Goal: Task Accomplishment & Management: Use online tool/utility

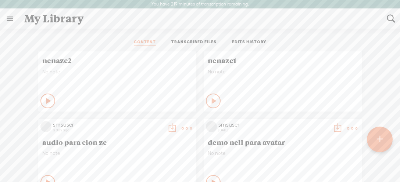
scroll to position [516, 0]
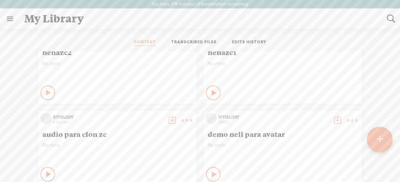
click at [96, 133] on span "audio para clon zc" at bounding box center [117, 134] width 150 height 9
click at [190, 120] on t at bounding box center [186, 120] width 10 height 10
click at [130, 141] on link "Edit" at bounding box center [153, 144] width 73 height 17
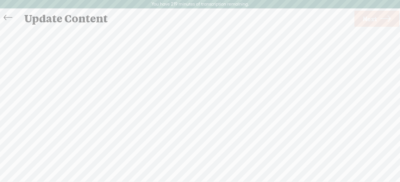
scroll to position [0, 0]
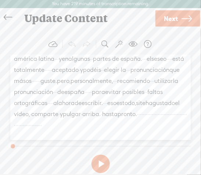
scroll to position [373, 0]
click at [7, 16] on icon at bounding box center [8, 17] width 8 height 17
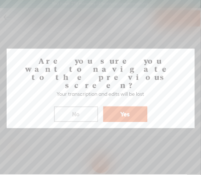
click at [127, 106] on button "Yes" at bounding box center [125, 113] width 44 height 15
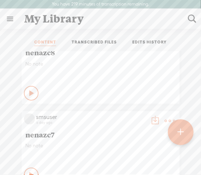
scroll to position [516, 0]
click at [178, 134] on t at bounding box center [180, 132] width 6 height 16
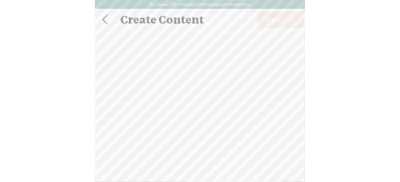
scroll to position [0, 0]
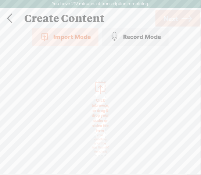
click at [95, 94] on span "Click to browse , or drag & drop your audio or video file here (File duration m…" at bounding box center [100, 125] width 25 height 62
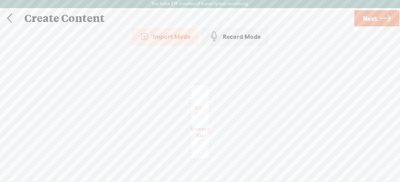
click at [372, 19] on span "Next" at bounding box center [370, 18] width 14 height 19
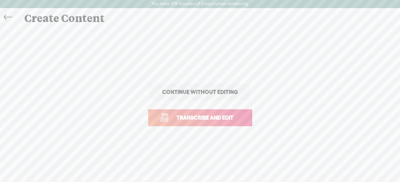
drag, startPoint x: 237, startPoint y: 116, endPoint x: 260, endPoint y: 107, distance: 25.0
click at [237, 117] on span "Transcribe and edit" at bounding box center [205, 118] width 72 height 8
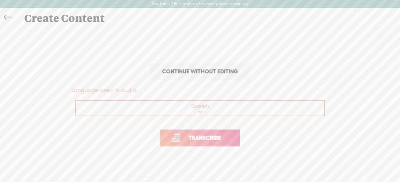
click at [216, 132] on link "Transcribe" at bounding box center [199, 138] width 79 height 17
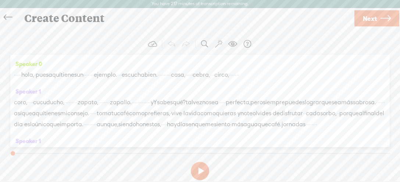
click at [199, 174] on button at bounding box center [200, 171] width 18 height 18
click at [199, 173] on button at bounding box center [200, 171] width 18 height 18
click at [223, 47] on button "AI Tools" at bounding box center [218, 44] width 13 height 15
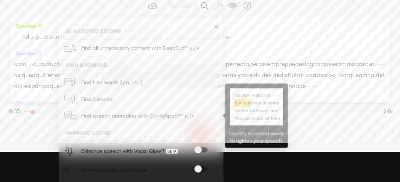
scroll to position [39, 0]
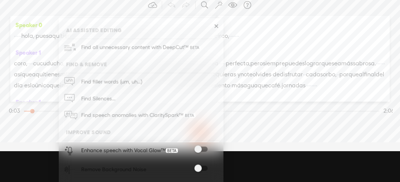
click at [204, 168] on span at bounding box center [200, 168] width 13 height 5
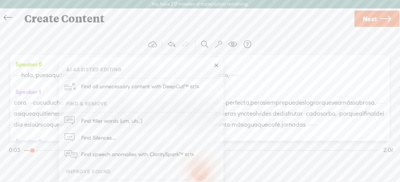
click at [276, 31] on div "Continue without editing Transcribe and edit Language used in audio: Spanish Ch…" at bounding box center [199, 108] width 385 height 161
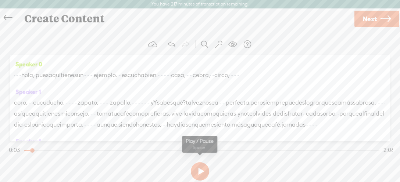
drag, startPoint x: 198, startPoint y: 173, endPoint x: 199, endPoint y: 169, distance: 4.9
click at [198, 173] on button at bounding box center [200, 171] width 18 height 18
click at [202, 167] on button at bounding box center [200, 171] width 18 height 18
click at [149, 108] on span "·" at bounding box center [148, 102] width 1 height 11
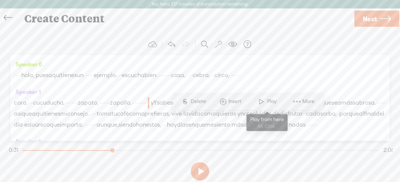
click at [260, 99] on span at bounding box center [261, 101] width 11 height 13
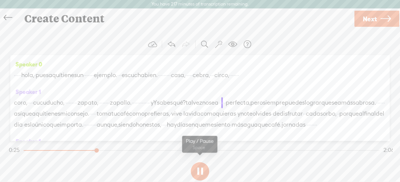
click at [200, 172] on button at bounding box center [200, 171] width 18 height 18
click at [202, 108] on span "vez" at bounding box center [197, 102] width 9 height 11
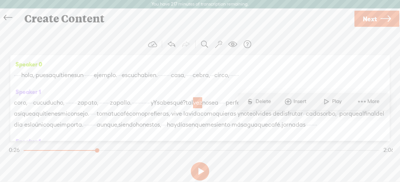
click at [361, 101] on span at bounding box center [361, 101] width 11 height 13
click at [384, 40] on icon at bounding box center [384, 42] width 9 height 9
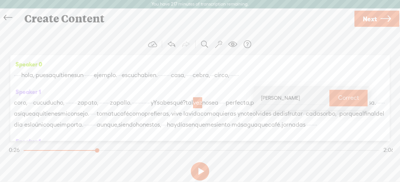
type input "Ojalá"
click at [349, 101] on label "Correct" at bounding box center [348, 98] width 21 height 15
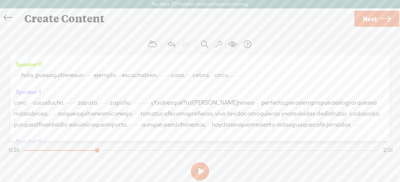
click at [193, 108] on span "tal" at bounding box center [189, 102] width 7 height 11
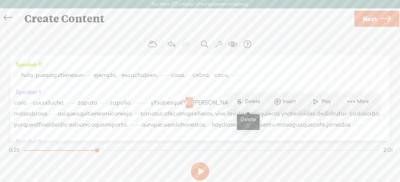
click at [257, 101] on span "Delete" at bounding box center [253, 101] width 17 height 7
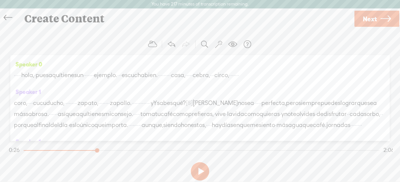
click at [151, 109] on span "·" at bounding box center [149, 103] width 1 height 11
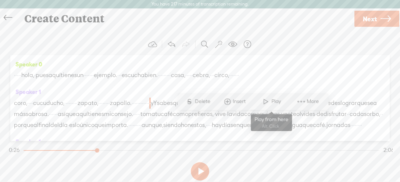
click at [273, 102] on span "Play" at bounding box center [276, 101] width 11 height 7
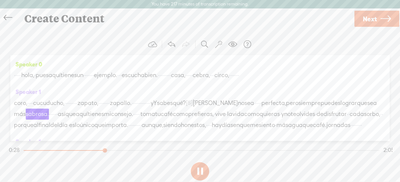
click at [238, 109] on span "Ojalá" at bounding box center [215, 103] width 45 height 11
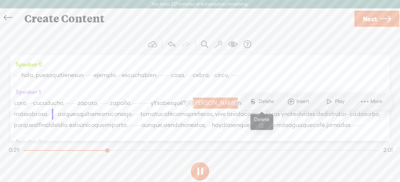
click at [272, 104] on span "Delete" at bounding box center [266, 101] width 17 height 7
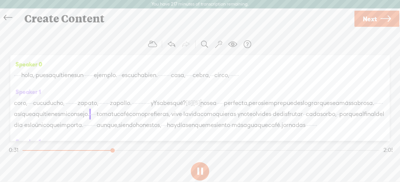
click at [205, 172] on button at bounding box center [200, 171] width 18 height 18
click at [207, 109] on span "no" at bounding box center [203, 103] width 7 height 11
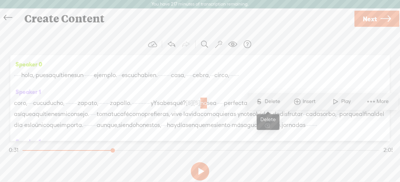
click at [264, 101] on span "S" at bounding box center [258, 101] width 11 height 13
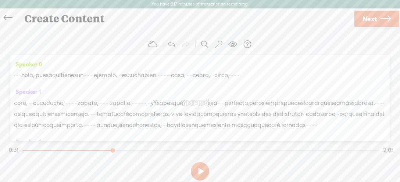
click at [217, 109] on span "sea" at bounding box center [213, 103] width 10 height 11
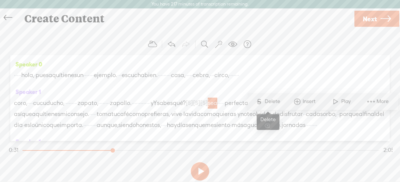
drag, startPoint x: 269, startPoint y: 99, endPoint x: 263, endPoint y: 101, distance: 5.3
click at [268, 99] on span "Delete" at bounding box center [273, 101] width 17 height 7
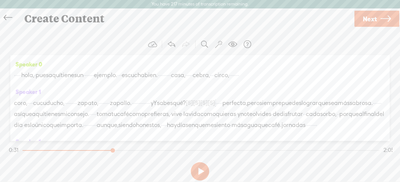
click at [247, 109] on span "pero" at bounding box center [253, 103] width 12 height 11
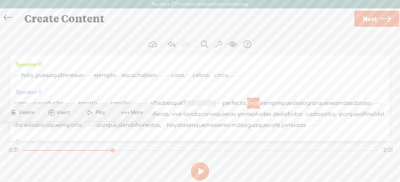
click at [247, 109] on span "perfecta," at bounding box center [234, 103] width 25 height 11
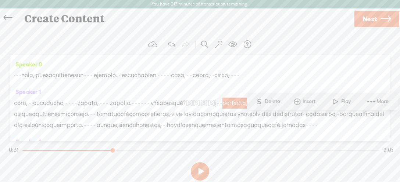
click at [276, 100] on span "Delete" at bounding box center [273, 101] width 17 height 7
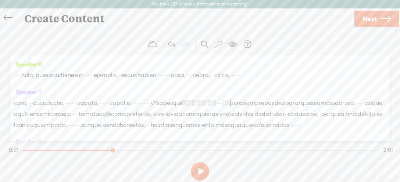
click at [242, 109] on span "siempre" at bounding box center [253, 103] width 22 height 11
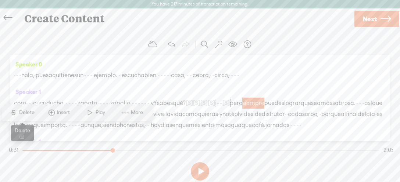
click at [30, 113] on span "Delete" at bounding box center [27, 112] width 17 height 7
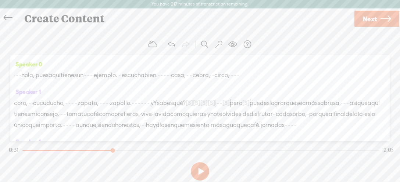
drag, startPoint x: 38, startPoint y: 133, endPoint x: 36, endPoint y: 126, distance: 7.9
click at [249, 109] on span "puedes" at bounding box center [259, 103] width 20 height 11
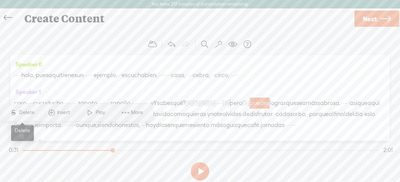
click at [25, 112] on span "Delete" at bounding box center [27, 112] width 17 height 7
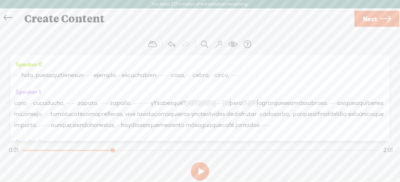
click at [257, 109] on span "lograr" at bounding box center [265, 103] width 17 height 11
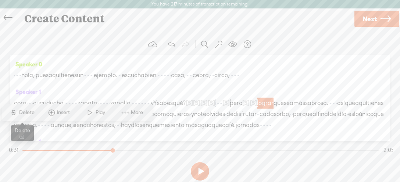
click at [28, 113] on span "Delete" at bounding box center [27, 112] width 17 height 7
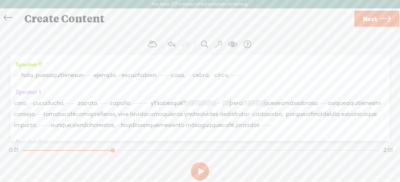
click at [264, 109] on span "que" at bounding box center [269, 103] width 10 height 11
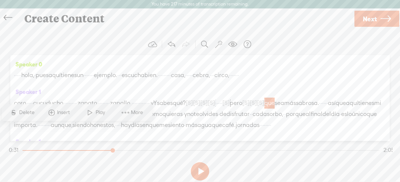
click at [33, 112] on span "Delete" at bounding box center [27, 112] width 17 height 7
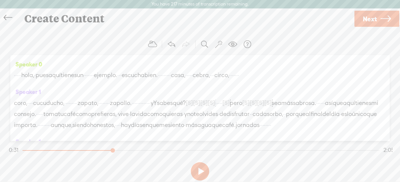
click at [271, 109] on span "sea" at bounding box center [276, 103] width 10 height 11
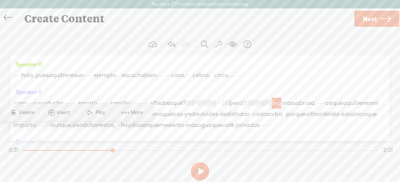
click at [30, 112] on span "Delete" at bounding box center [27, 112] width 17 height 7
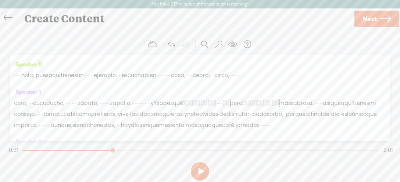
drag, startPoint x: 65, startPoint y: 133, endPoint x: 54, endPoint y: 124, distance: 14.9
click at [279, 109] on span "más" at bounding box center [285, 103] width 12 height 11
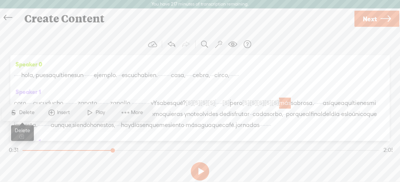
click at [33, 114] on span "Delete" at bounding box center [27, 112] width 17 height 7
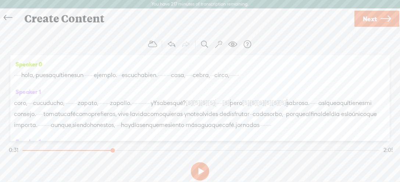
drag, startPoint x: 88, startPoint y: 135, endPoint x: 66, endPoint y: 122, distance: 25.2
click at [286, 109] on span "sabrosa." at bounding box center [297, 103] width 23 height 11
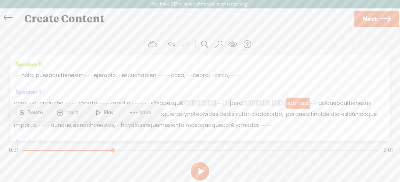
click at [30, 112] on span "Delete" at bounding box center [35, 112] width 17 height 7
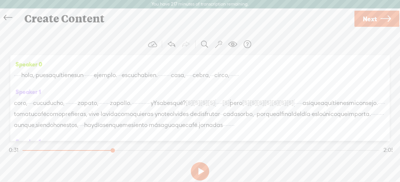
drag, startPoint x: 115, startPoint y: 132, endPoint x: 211, endPoint y: 130, distance: 95.2
click at [211, 130] on div "coro, · · · · cucuducho, · · · · · · · · · zapato, · · · · · · · · zapallo. · ·…" at bounding box center [200, 113] width 372 height 33
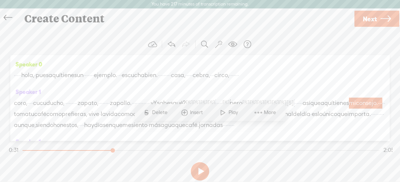
click at [161, 111] on span "Delete" at bounding box center [160, 112] width 17 height 7
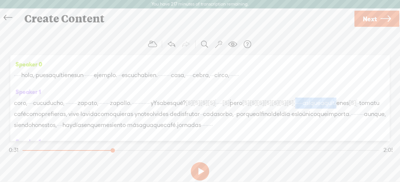
drag, startPoint x: 84, startPoint y: 129, endPoint x: 150, endPoint y: 130, distance: 66.1
click at [150, 130] on div "coro, · · · · cucuducho, · · · · · · · · · zapato, · · · · · · · · zapallo. · ·…" at bounding box center [200, 113] width 372 height 33
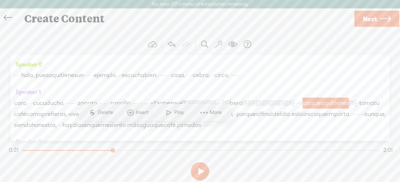
click at [100, 115] on span "Delete" at bounding box center [106, 112] width 17 height 7
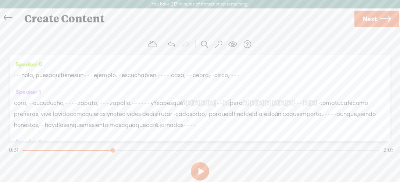
click at [294, 109] on span "·" at bounding box center [294, 103] width 1 height 11
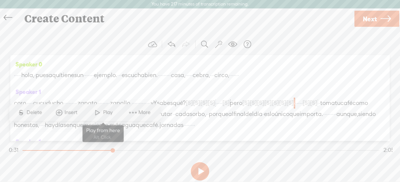
click at [103, 115] on span "Play" at bounding box center [108, 112] width 11 height 7
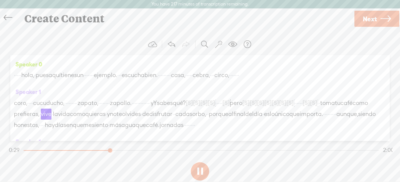
click at [201, 168] on button at bounding box center [200, 171] width 18 height 18
click at [294, 109] on span "·" at bounding box center [294, 103] width 1 height 11
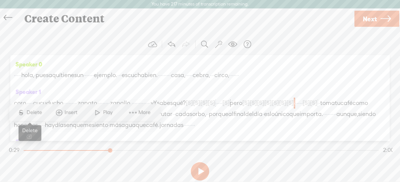
click at [30, 112] on span "Delete" at bounding box center [34, 112] width 17 height 7
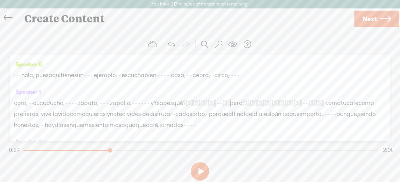
click at [301, 109] on span "·" at bounding box center [301, 103] width 1 height 11
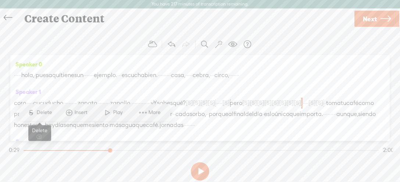
click at [37, 112] on span "Delete" at bounding box center [44, 112] width 17 height 7
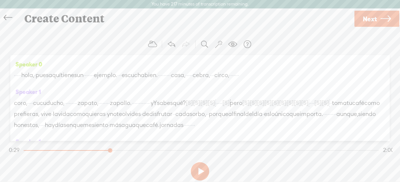
click at [308, 109] on span "·" at bounding box center [308, 103] width 1 height 11
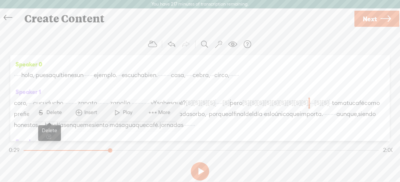
click at [48, 111] on span "Delete" at bounding box center [54, 112] width 17 height 7
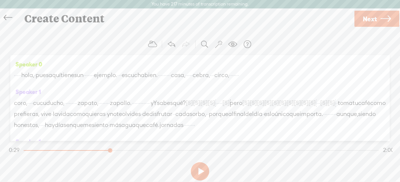
click at [316, 109] on span "·" at bounding box center [316, 103] width 1 height 11
click at [55, 109] on span "S" at bounding box center [50, 112] width 11 height 13
click at [323, 109] on span "·" at bounding box center [323, 103] width 1 height 11
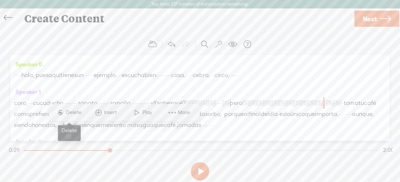
click at [69, 112] on span "Delete" at bounding box center [74, 112] width 17 height 7
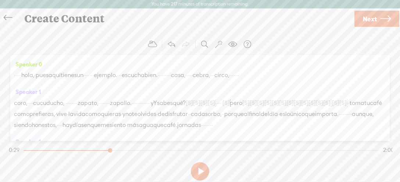
click at [332, 106] on span "[S]" at bounding box center [335, 103] width 7 height 7
click at [330, 109] on span "·" at bounding box center [330, 103] width 1 height 11
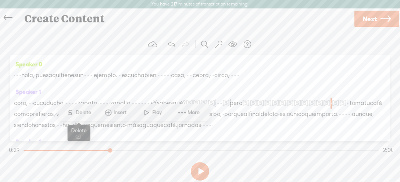
click at [80, 111] on span "Delete" at bounding box center [84, 112] width 17 height 7
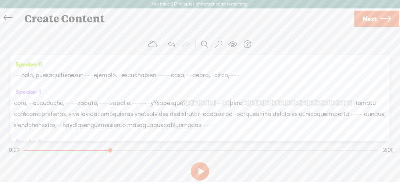
click at [345, 106] on span "[S]" at bounding box center [348, 103] width 7 height 7
click at [352, 109] on span "·" at bounding box center [352, 103] width 1 height 11
click at [107, 111] on span "Delete" at bounding box center [113, 112] width 17 height 7
click at [360, 109] on span "·" at bounding box center [360, 103] width 1 height 11
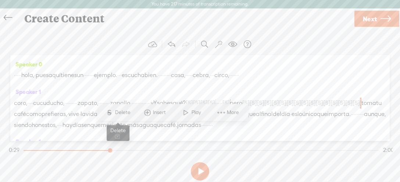
click at [119, 111] on span "Delete" at bounding box center [123, 112] width 17 height 7
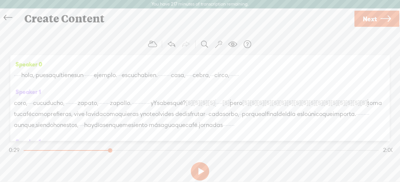
click at [242, 109] on span "pero" at bounding box center [236, 103] width 12 height 11
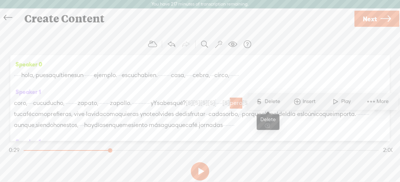
click at [263, 102] on span "S" at bounding box center [258, 101] width 11 height 13
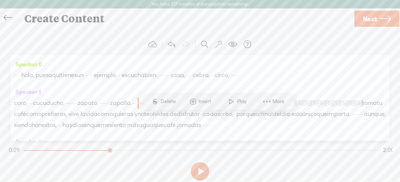
click at [231, 103] on span at bounding box center [231, 101] width 11 height 13
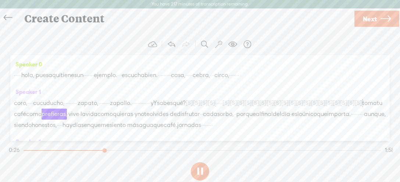
click at [216, 109] on span "·" at bounding box center [215, 103] width 1 height 11
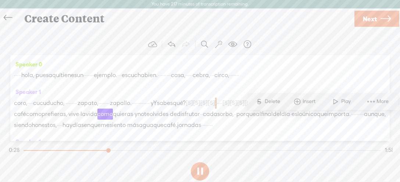
click at [274, 101] on span "Delete" at bounding box center [273, 101] width 17 height 7
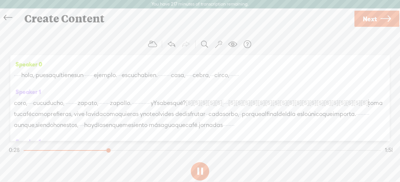
click at [224, 109] on span "·" at bounding box center [222, 103] width 1 height 11
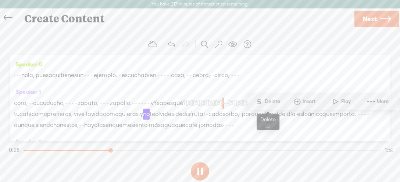
click at [268, 101] on span "Delete" at bounding box center [273, 101] width 17 height 7
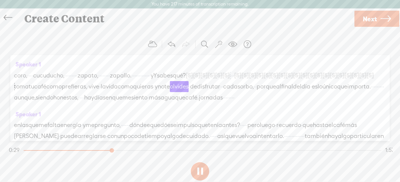
scroll to position [48, 0]
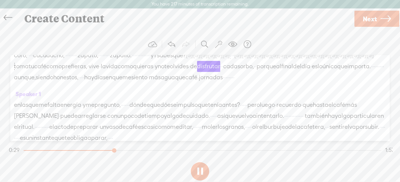
click at [231, 61] on span "·" at bounding box center [230, 55] width 1 height 11
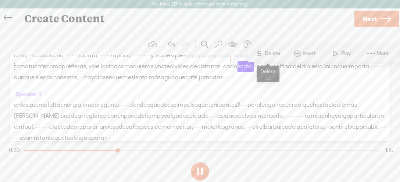
click at [270, 50] on span "Delete" at bounding box center [273, 53] width 17 height 7
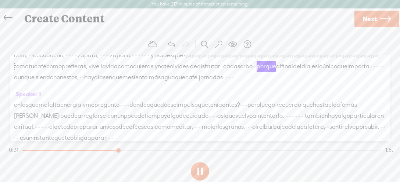
click at [238, 61] on span "·" at bounding box center [237, 55] width 1 height 11
click at [273, 52] on span "Delete" at bounding box center [273, 53] width 17 height 7
click at [246, 61] on span "·" at bounding box center [244, 55] width 1 height 11
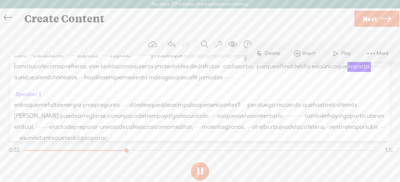
click at [270, 51] on span "Delete" at bounding box center [273, 53] width 17 height 7
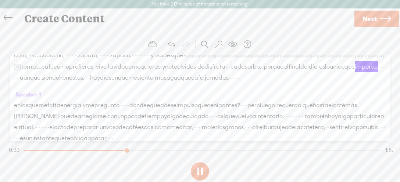
click at [142, 61] on span "·" at bounding box center [140, 55] width 1 height 11
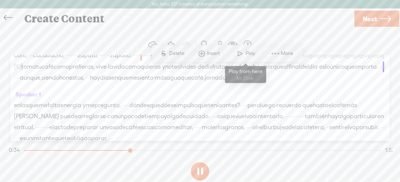
click at [240, 53] on span at bounding box center [239, 53] width 11 height 13
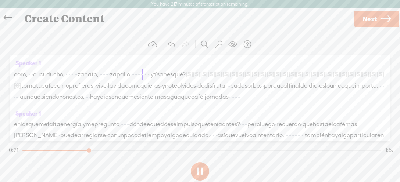
scroll to position [26, 0]
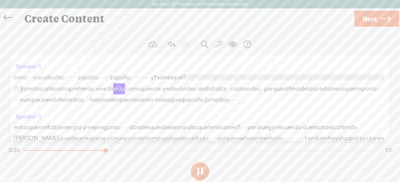
click at [201, 167] on button at bounding box center [200, 171] width 18 height 18
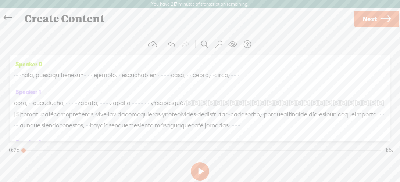
drag, startPoint x: 105, startPoint y: 152, endPoint x: 14, endPoint y: 154, distance: 91.5
click at [14, 154] on section "0:26 1:57" at bounding box center [201, 150] width 388 height 18
click at [197, 171] on button at bounding box center [200, 171] width 18 height 18
click at [196, 173] on button at bounding box center [200, 171] width 18 height 18
click at [73, 109] on span "·" at bounding box center [72, 103] width 1 height 11
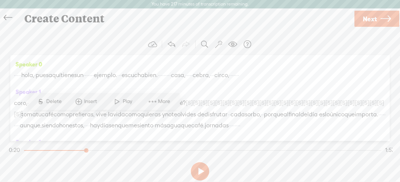
click at [57, 102] on span "Delete" at bounding box center [54, 101] width 17 height 7
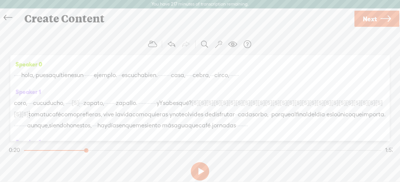
click at [80, 109] on span "·" at bounding box center [79, 103] width 1 height 11
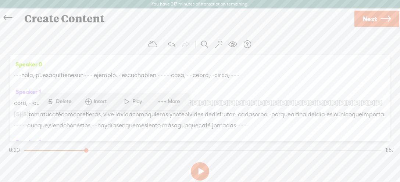
click at [62, 102] on span "Delete" at bounding box center [64, 101] width 17 height 7
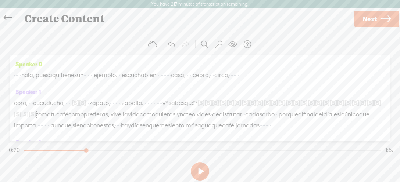
click at [70, 109] on span "·" at bounding box center [69, 103] width 1 height 11
click at [47, 102] on span "Delete" at bounding box center [45, 101] width 17 height 7
click at [78, 109] on span "·" at bounding box center [76, 103] width 1 height 11
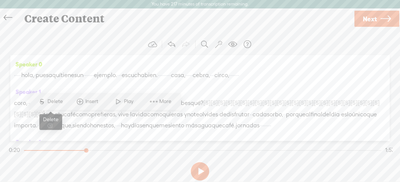
click at [57, 102] on span "Delete" at bounding box center [55, 101] width 17 height 7
click at [105, 102] on span "Play" at bounding box center [101, 101] width 11 height 7
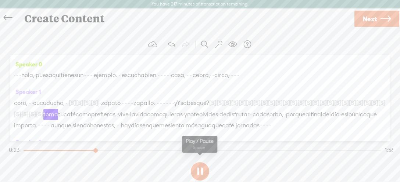
click at [203, 168] on button at bounding box center [200, 171] width 18 height 18
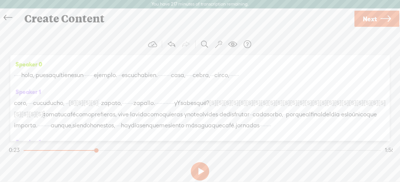
click at [161, 109] on span "·" at bounding box center [159, 103] width 1 height 11
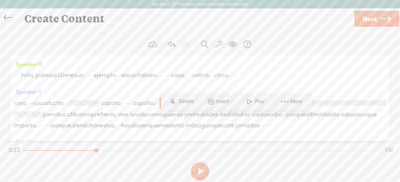
click at [186, 100] on span "Delete" at bounding box center [186, 101] width 17 height 7
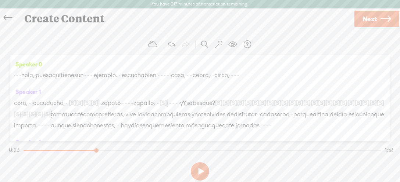
click at [171, 109] on span "·" at bounding box center [170, 103] width 1 height 11
click at [194, 98] on span "S" at bounding box center [191, 101] width 11 height 13
click at [180, 109] on span "·" at bounding box center [179, 103] width 1 height 11
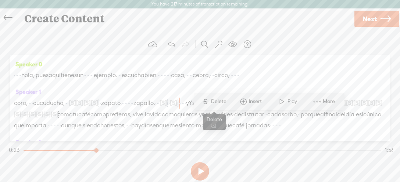
click at [216, 101] on span "Delete" at bounding box center [219, 101] width 17 height 7
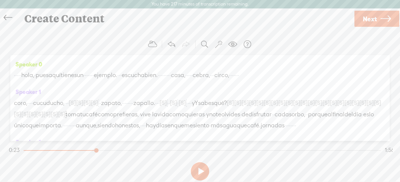
click at [186, 106] on span "[S]" at bounding box center [182, 103] width 7 height 7
click at [179, 109] on span "·" at bounding box center [177, 103] width 1 height 11
click at [212, 102] on span "Delete" at bounding box center [214, 101] width 17 height 7
click at [100, 109] on span "·" at bounding box center [98, 103] width 1 height 11
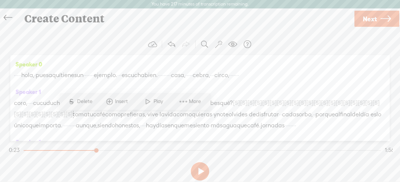
drag, startPoint x: 143, startPoint y: 118, endPoint x: 226, endPoint y: 120, distance: 83.0
click at [226, 120] on div "coro, · · · · cucuducho, · · · [S] · [S] · [S] · [S] · · · zapato, · · · · · · …" at bounding box center [200, 114] width 372 height 34
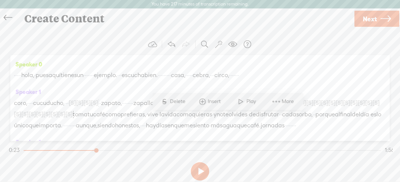
click at [175, 103] on span "Delete" at bounding box center [178, 101] width 17 height 7
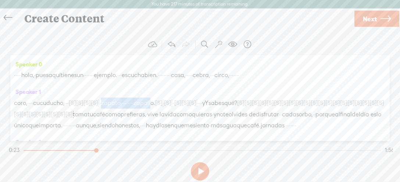
drag, startPoint x: 138, startPoint y: 118, endPoint x: 213, endPoint y: 117, distance: 75.0
click at [213, 117] on div "coro, · · · · cucuducho, · · · [S] · [S] · [S] · [S] · · · zapato, · · · · · · …" at bounding box center [200, 114] width 372 height 34
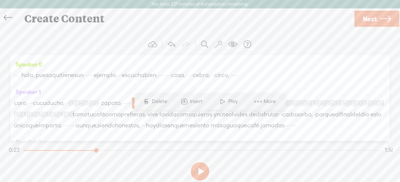
click at [163, 101] on span "Delete" at bounding box center [160, 101] width 17 height 7
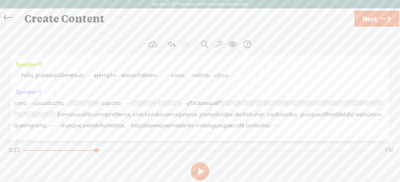
drag, startPoint x: 146, startPoint y: 120, endPoint x: 192, endPoint y: 118, distance: 46.3
click at [192, 118] on div "coro, · · · · cucuducho, · · · [S] · [S] · [S] · [S] · · · zapato, · · · · · · …" at bounding box center [200, 114] width 372 height 34
click at [137, 102] on span "Delete" at bounding box center [141, 101] width 17 height 7
drag, startPoint x: 141, startPoint y: 119, endPoint x: 190, endPoint y: 119, distance: 48.1
click at [190, 119] on div "coro, · · · · cucuducho, · · · [S] · [S] · [S] · [S] · · · zapato, · · · · · · …" at bounding box center [200, 114] width 372 height 34
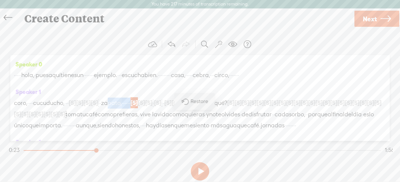
drag, startPoint x: 147, startPoint y: 121, endPoint x: 187, endPoint y: 119, distance: 39.7
click at [187, 119] on div "coro, · · · · cucuducho, · · · [S] · [S] · [S] · [S] · · · zapato, · · · · · · …" at bounding box center [200, 114] width 372 height 34
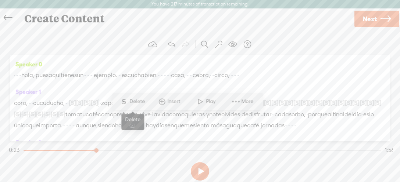
click at [140, 100] on span "Delete" at bounding box center [137, 101] width 17 height 7
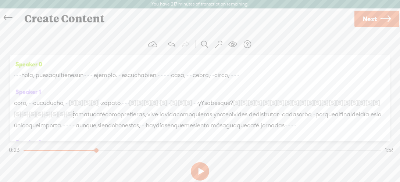
click at [100, 109] on span "·" at bounding box center [98, 103] width 1 height 11
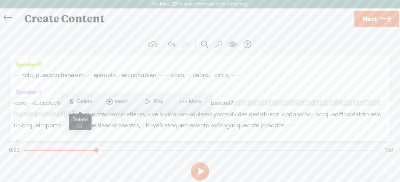
click at [86, 104] on span "Delete" at bounding box center [85, 101] width 17 height 7
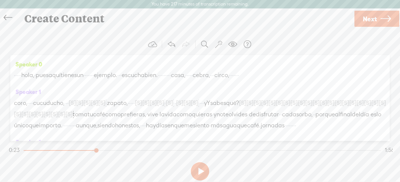
click at [107, 109] on span "·" at bounding box center [105, 103] width 1 height 11
click at [98, 103] on span "Delete" at bounding box center [95, 101] width 17 height 7
click at [133, 109] on span "zapato," at bounding box center [123, 103] width 21 height 11
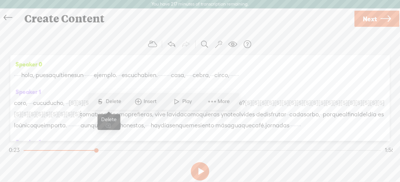
click at [105, 101] on span "S" at bounding box center [99, 101] width 11 height 13
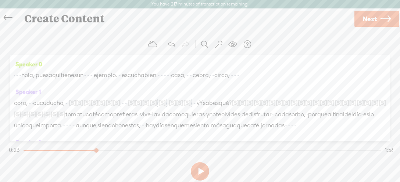
click at [122, 109] on span "·" at bounding box center [120, 103] width 1 height 11
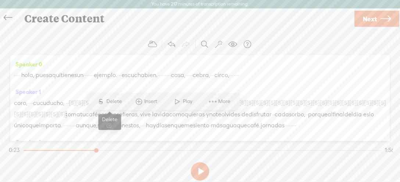
click at [116, 101] on span "Delete" at bounding box center [114, 101] width 17 height 7
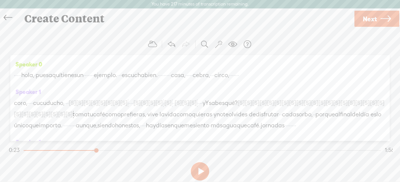
click at [129, 109] on span "·" at bounding box center [127, 103] width 1 height 11
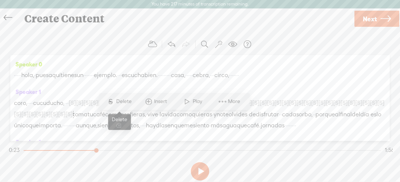
click at [121, 98] on span "Delete" at bounding box center [124, 101] width 17 height 7
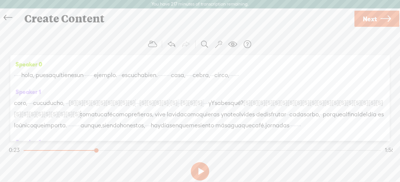
click at [136, 109] on span "·" at bounding box center [135, 103] width 1 height 11
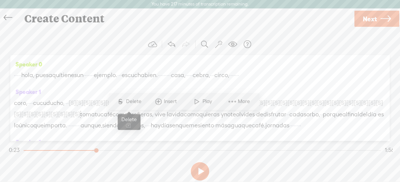
click at [139, 101] on span "Delete" at bounding box center [134, 101] width 17 height 7
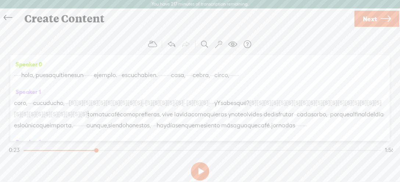
click at [144, 109] on span "·" at bounding box center [142, 103] width 1 height 11
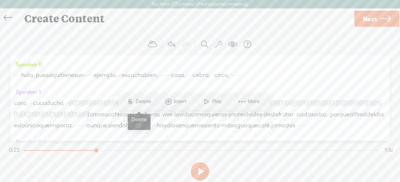
click at [141, 100] on span "Delete" at bounding box center [144, 101] width 17 height 7
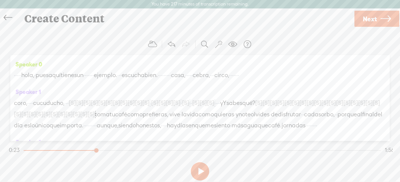
click at [151, 109] on span "·" at bounding box center [150, 103] width 1 height 11
click at [146, 104] on span "Delete" at bounding box center [153, 101] width 17 height 7
click at [170, 47] on span at bounding box center [171, 44] width 9 height 9
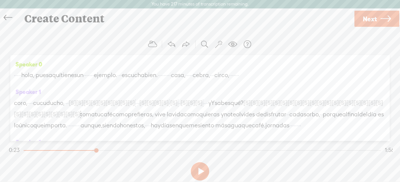
click at [170, 47] on span at bounding box center [171, 44] width 9 height 9
click at [169, 48] on span at bounding box center [171, 44] width 9 height 9
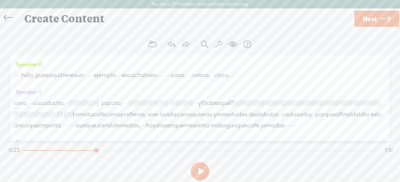
click at [169, 48] on span at bounding box center [171, 44] width 9 height 9
drag, startPoint x: 175, startPoint y: 120, endPoint x: 186, endPoint y: 118, distance: 11.3
click at [186, 118] on div "coro, · · · · cucuducho, · · · [S] · [S] · [S] · [S] · · · zapato, · · · · · · …" at bounding box center [200, 114] width 372 height 34
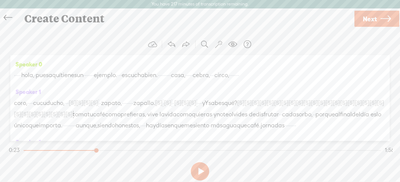
click at [127, 109] on span "·" at bounding box center [126, 103] width 1 height 11
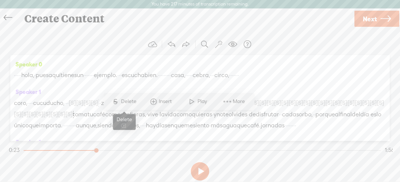
click at [138, 99] on span "Delete" at bounding box center [129, 101] width 17 height 7
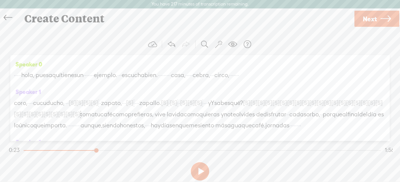
click at [135, 109] on span "·" at bounding box center [133, 103] width 1 height 11
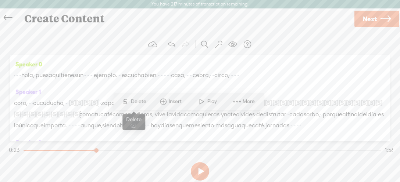
click at [132, 101] on span "Delete" at bounding box center [138, 101] width 17 height 7
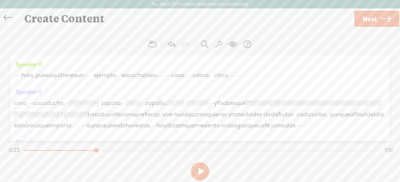
click at [142, 109] on span "·" at bounding box center [141, 103] width 1 height 11
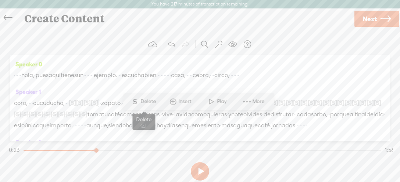
click at [153, 102] on span "Delete" at bounding box center [148, 101] width 17 height 7
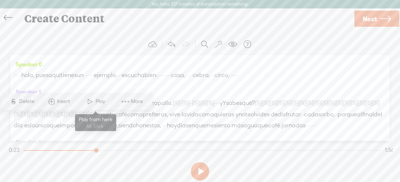
click at [92, 103] on span at bounding box center [89, 101] width 11 height 13
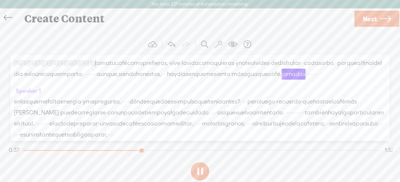
scroll to position [77, 0]
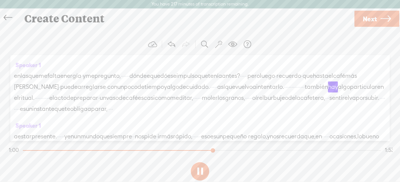
drag, startPoint x: 196, startPoint y: 175, endPoint x: 177, endPoint y: 160, distance: 24.3
click at [196, 175] on button at bounding box center [200, 171] width 18 height 18
drag, startPoint x: 111, startPoint y: 131, endPoint x: 85, endPoint y: 133, distance: 26.2
click at [85, 115] on div "en las que me falta energía · y me pregunto, · · · · · · dóndee quedó ese impul…" at bounding box center [200, 93] width 372 height 44
click at [290, 93] on span "·" at bounding box center [290, 87] width 1 height 11
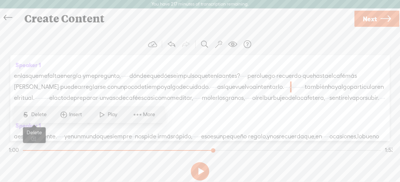
click at [42, 114] on span "Delete" at bounding box center [39, 114] width 17 height 7
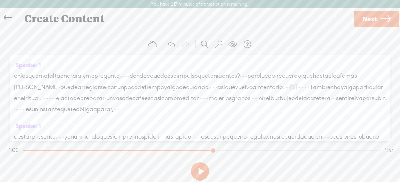
click at [297, 93] on span "·" at bounding box center [297, 87] width 1 height 11
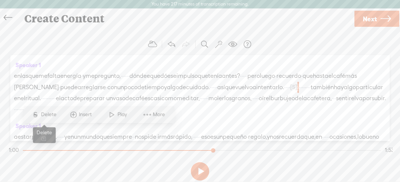
click at [48, 118] on span "Delete" at bounding box center [49, 114] width 17 height 7
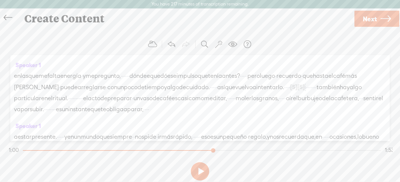
click at [305, 93] on span "·" at bounding box center [305, 87] width 1 height 11
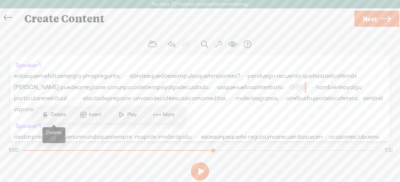
click at [58, 116] on span "Delete" at bounding box center [59, 114] width 17 height 7
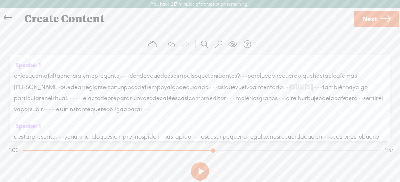
click at [312, 93] on span "·" at bounding box center [312, 87] width 1 height 11
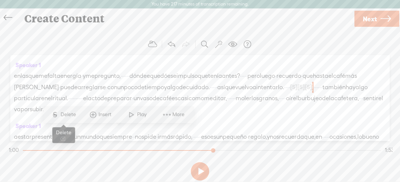
click at [60, 117] on span "S" at bounding box center [54, 114] width 11 height 13
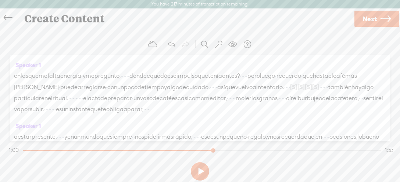
click at [319, 93] on span "·" at bounding box center [319, 87] width 1 height 11
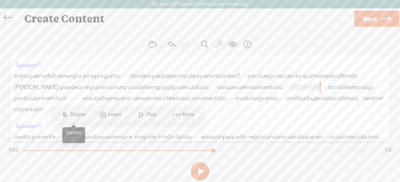
click at [78, 112] on span "Delete" at bounding box center [78, 114] width 17 height 7
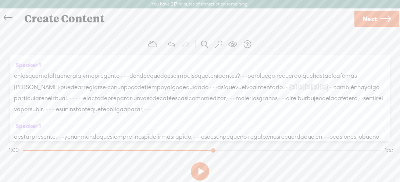
click at [327, 93] on span "·" at bounding box center [327, 87] width 1 height 11
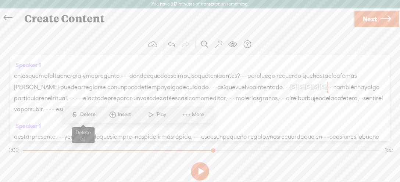
click at [87, 115] on span "Delete" at bounding box center [88, 114] width 17 height 7
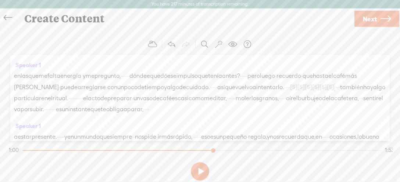
click at [288, 93] on span "·" at bounding box center [288, 87] width 1 height 11
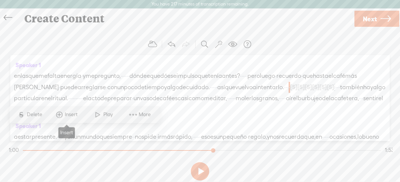
click at [63, 115] on span at bounding box center [59, 114] width 11 height 13
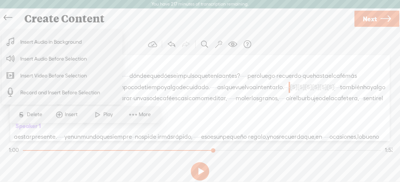
click at [35, 114] on span "Delete" at bounding box center [35, 114] width 17 height 7
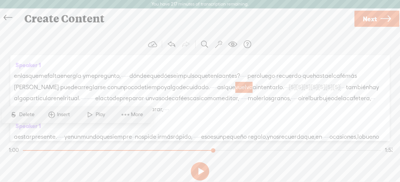
click at [96, 117] on span "Play" at bounding box center [101, 114] width 11 height 7
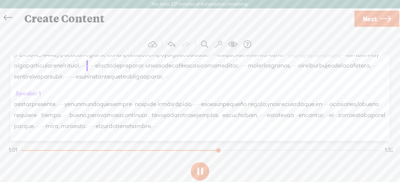
scroll to position [129, 0]
click at [202, 174] on button at bounding box center [200, 171] width 18 height 18
click at [86, 71] on span "·" at bounding box center [85, 65] width 1 height 11
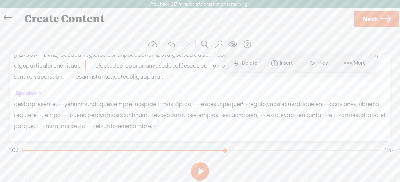
click at [250, 66] on span "Delete" at bounding box center [249, 63] width 17 height 7
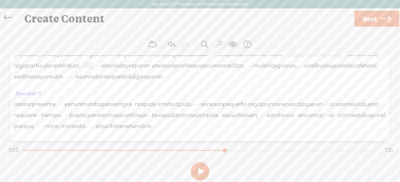
click at [94, 71] on span "·" at bounding box center [92, 65] width 1 height 11
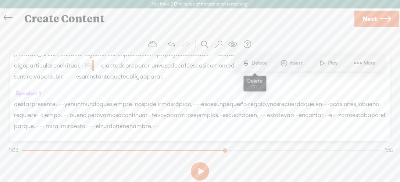
click at [253, 62] on span "Delete" at bounding box center [259, 63] width 17 height 7
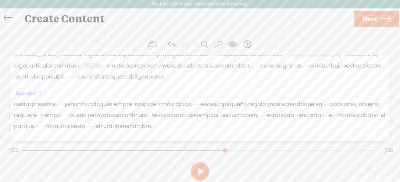
click at [101, 71] on span "·" at bounding box center [100, 65] width 1 height 11
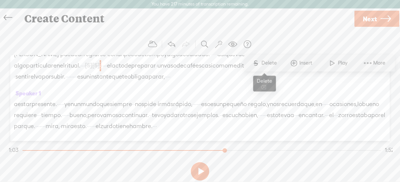
click at [269, 64] on span "Delete" at bounding box center [269, 63] width 17 height 7
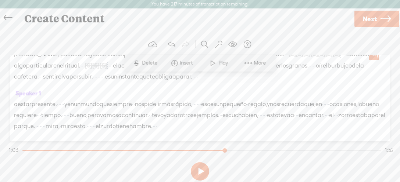
click at [212, 65] on span at bounding box center [212, 63] width 11 height 13
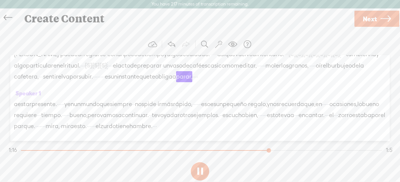
scroll to position [180, 0]
click at [200, 170] on button at bounding box center [200, 171] width 18 height 18
click at [110, 99] on span "que" at bounding box center [105, 104] width 10 height 11
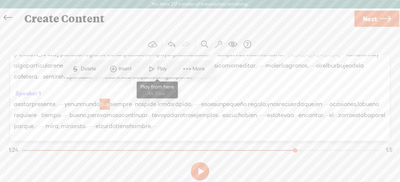
click at [156, 67] on span at bounding box center [151, 68] width 11 height 13
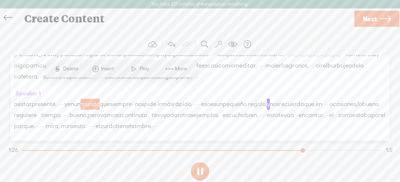
click at [132, 72] on span at bounding box center [133, 68] width 11 height 13
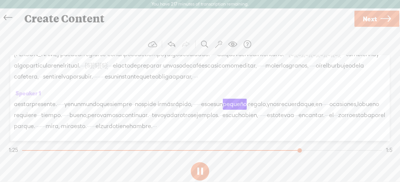
click at [199, 167] on button at bounding box center [200, 171] width 18 height 18
click at [144, 99] on span "nos" at bounding box center [139, 104] width 9 height 11
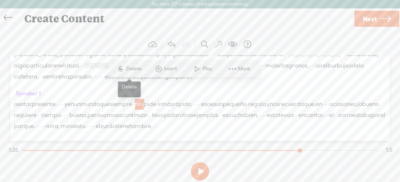
click at [132, 66] on span "Delete" at bounding box center [134, 68] width 17 height 7
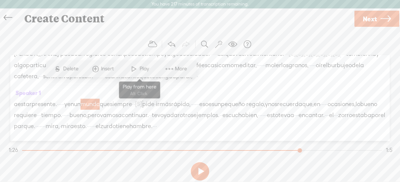
click at [147, 69] on span "Play" at bounding box center [144, 68] width 11 height 7
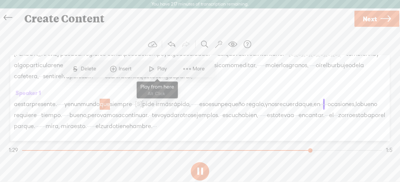
click at [161, 73] on span "Play" at bounding box center [157, 68] width 37 height 13
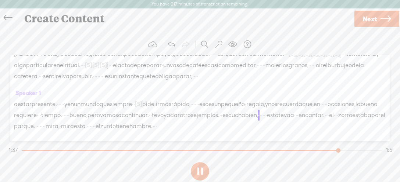
click at [196, 170] on button at bounding box center [200, 171] width 18 height 18
drag, startPoint x: 205, startPoint y: 173, endPoint x: 214, endPoint y: 165, distance: 11.4
click at [205, 173] on button at bounding box center [200, 171] width 18 height 18
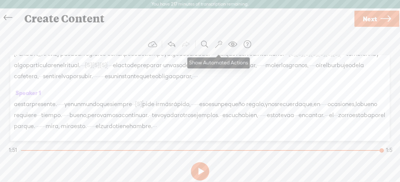
click at [216, 44] on span at bounding box center [218, 44] width 7 height 9
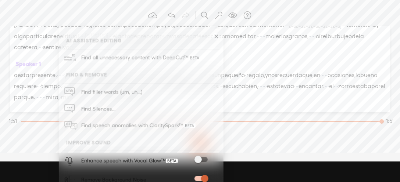
scroll to position [39, 0]
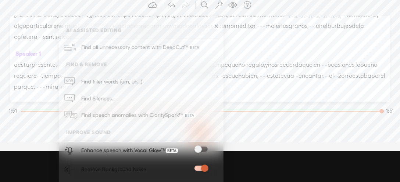
click at [265, 60] on span "regalo," at bounding box center [255, 65] width 19 height 11
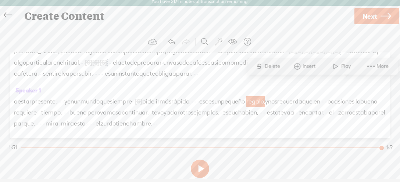
scroll to position [0, 0]
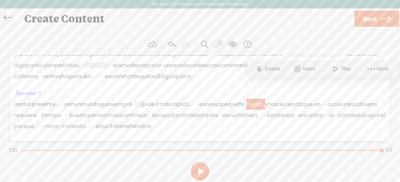
click at [358, 27] on div "Use text-to-audio Use voice actor Record From This Browser Use pre-recorded aud…" at bounding box center [376, 18] width 47 height 19
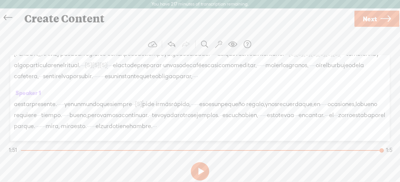
click at [360, 22] on link "Next" at bounding box center [376, 19] width 45 height 16
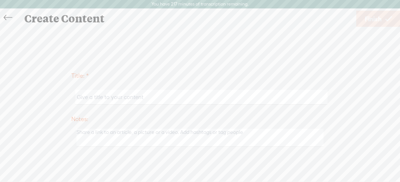
click at [162, 101] on input "text" at bounding box center [201, 97] width 252 height 14
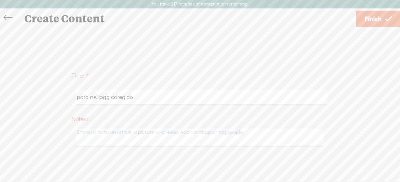
type input "para nelljogg coregido"
click at [372, 19] on span "Finish" at bounding box center [372, 19] width 17 height 19
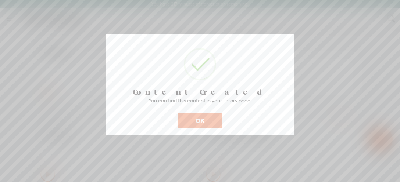
scroll to position [516, 0]
click at [192, 129] on button "OK" at bounding box center [200, 120] width 44 height 15
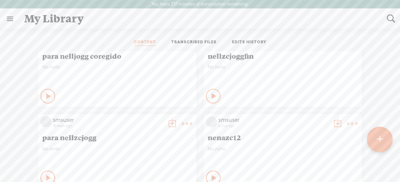
scroll to position [0, 0]
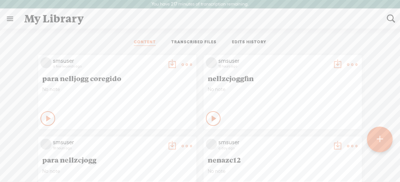
click at [187, 62] on t at bounding box center [186, 65] width 10 height 10
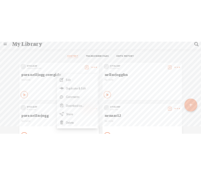
scroll to position [22, 0]
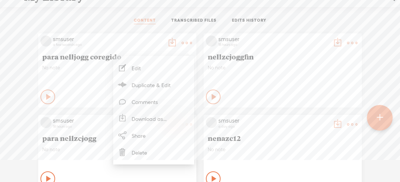
click at [156, 124] on link "Download as..." at bounding box center [153, 118] width 73 height 17
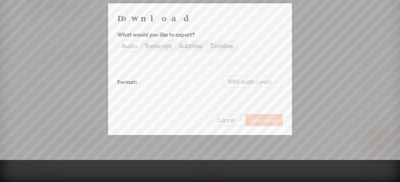
click at [258, 120] on span "Download" at bounding box center [264, 120] width 26 height 7
